Goal: Task Accomplishment & Management: Manage account settings

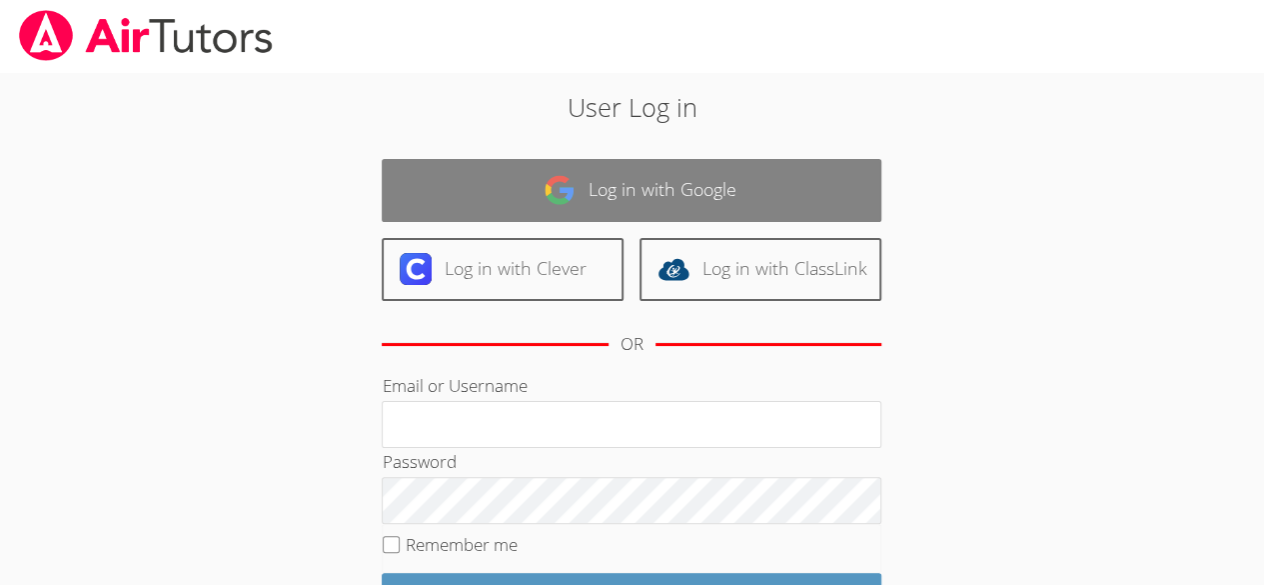
click at [654, 185] on link "Log in with Google" at bounding box center [632, 190] width 500 height 63
